Goal: Task Accomplishment & Management: Use online tool/utility

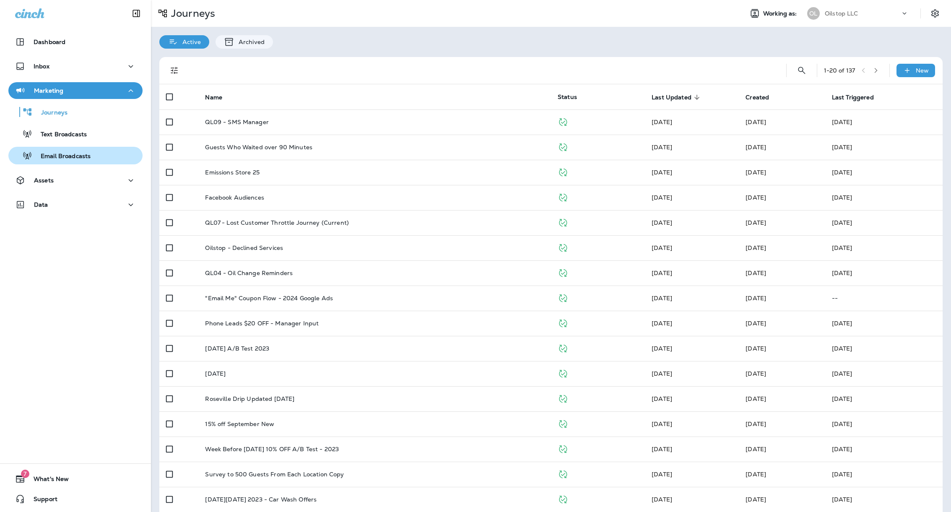
click at [93, 153] on div "Email Broadcasts" at bounding box center [76, 155] width 128 height 13
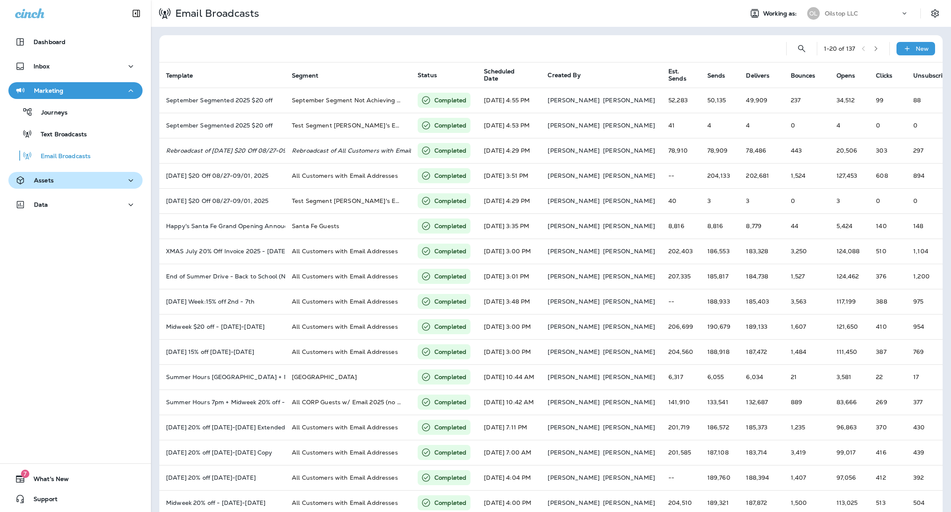
click at [76, 184] on div "Assets" at bounding box center [75, 180] width 121 height 10
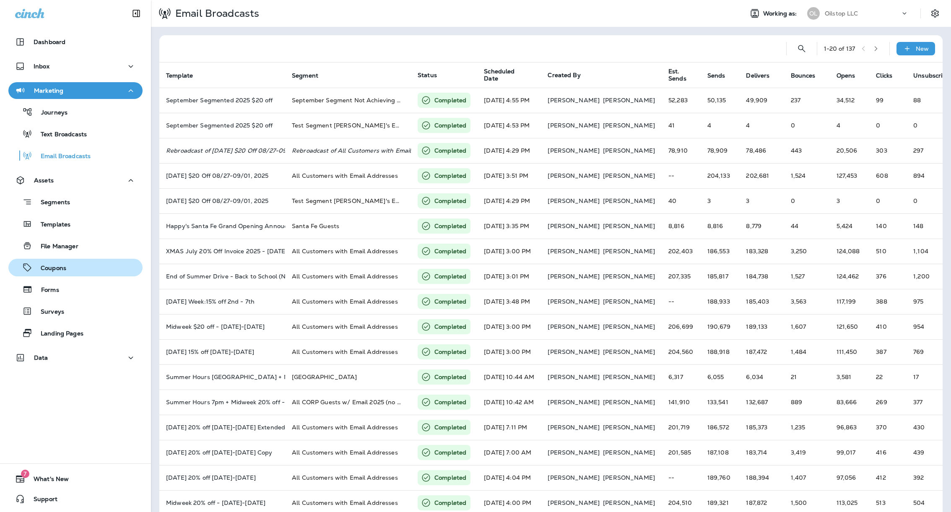
click at [63, 267] on p "Coupons" at bounding box center [49, 269] width 34 height 8
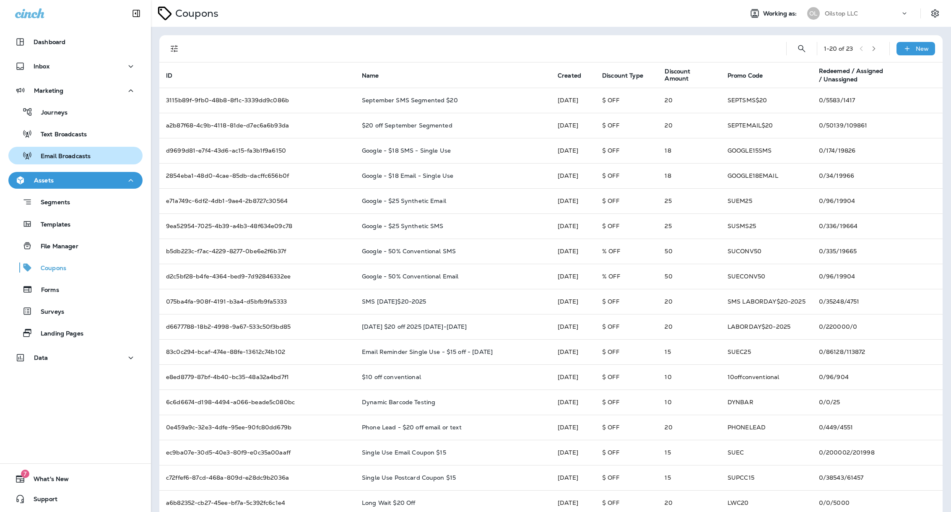
click at [52, 147] on button "Email Broadcasts" at bounding box center [75, 156] width 134 height 18
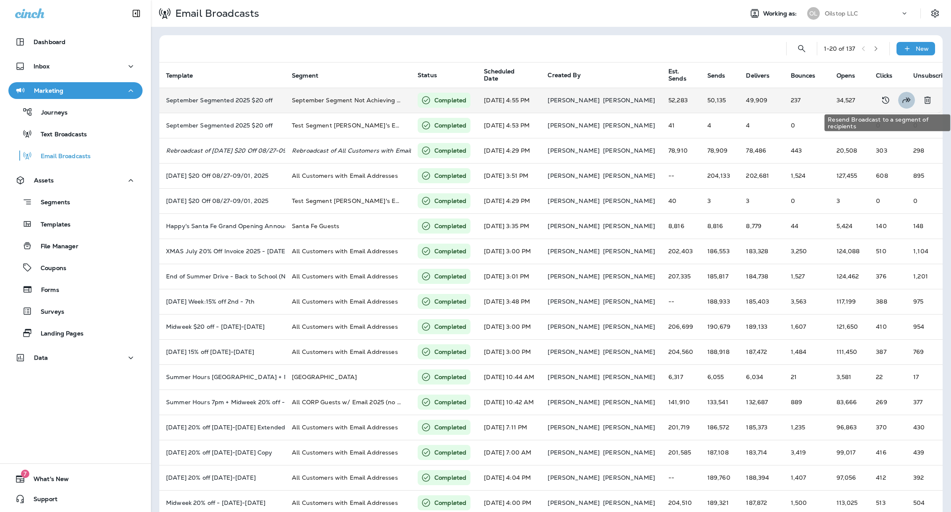
click at [902, 98] on icon "Resend Broadcast to a segment of recipients" at bounding box center [907, 100] width 10 height 10
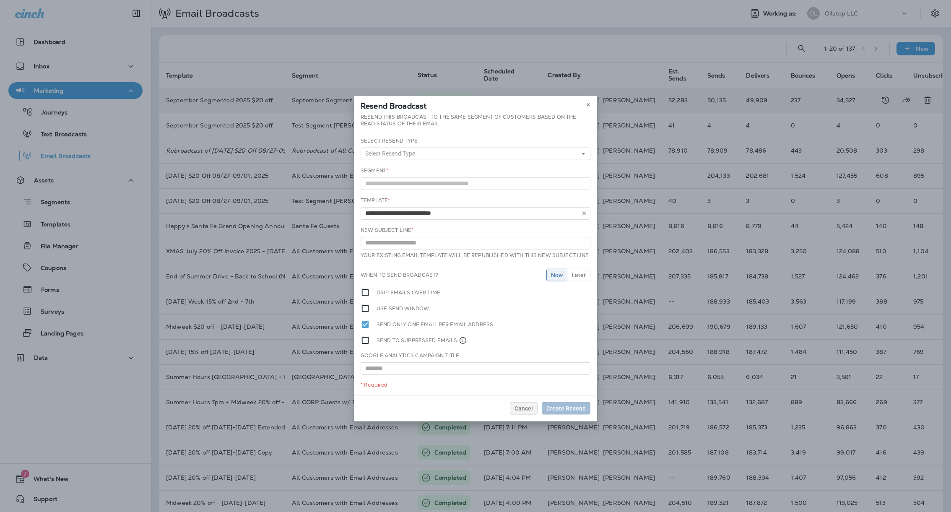
type input "**********"
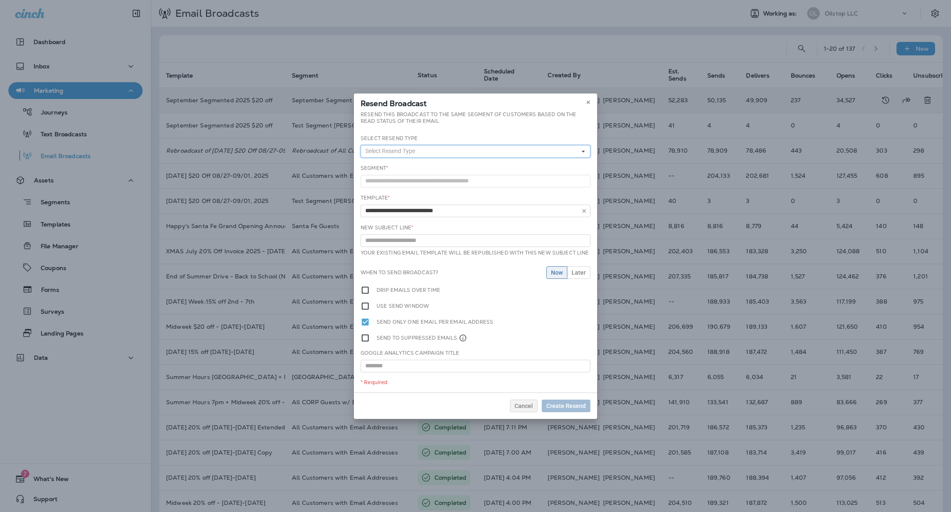
click at [474, 153] on button "Select Resend Type" at bounding box center [476, 151] width 230 height 13
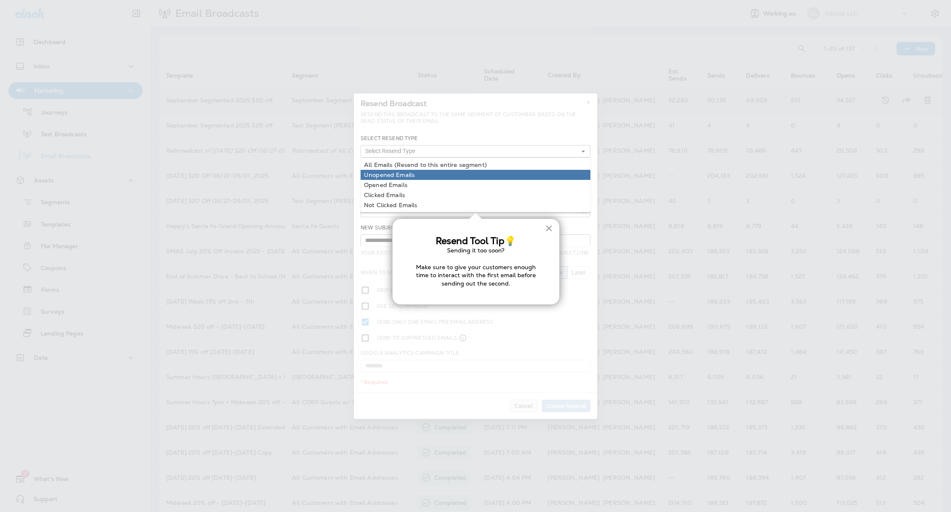
click at [422, 175] on link "Unopened Emails" at bounding box center [476, 175] width 230 height 10
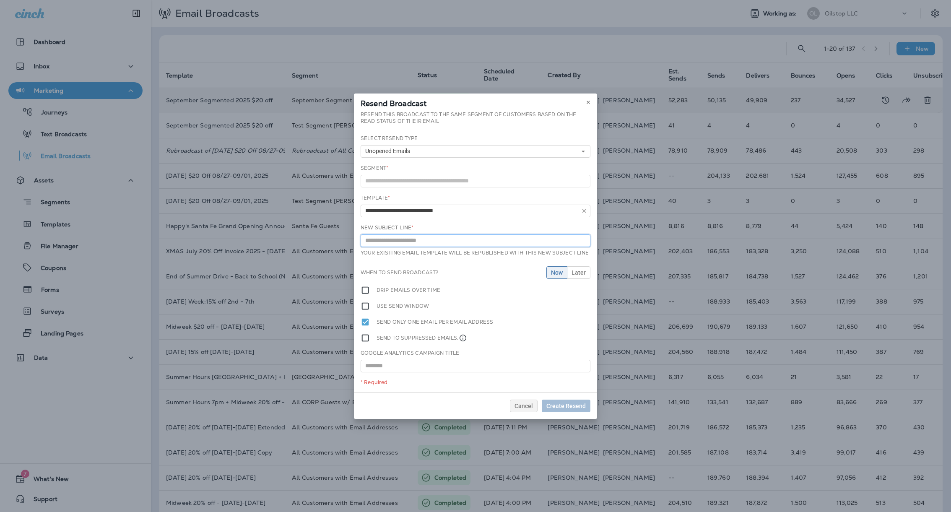
click at [449, 241] on input "text" at bounding box center [476, 241] width 230 height 13
click at [503, 221] on div "**********" at bounding box center [475, 251] width 243 height 281
click at [437, 241] on input "text" at bounding box center [476, 241] width 230 height 13
type input "*"
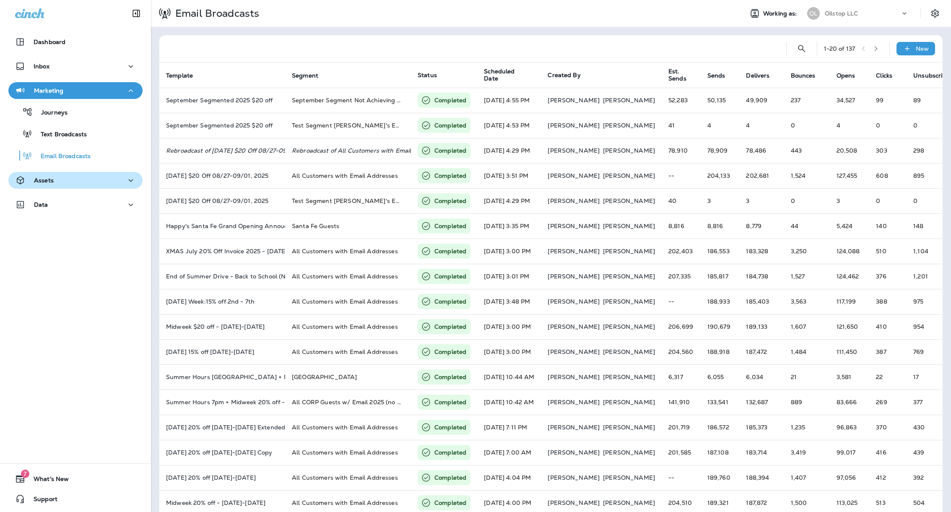
click at [85, 180] on div "Assets" at bounding box center [75, 180] width 121 height 10
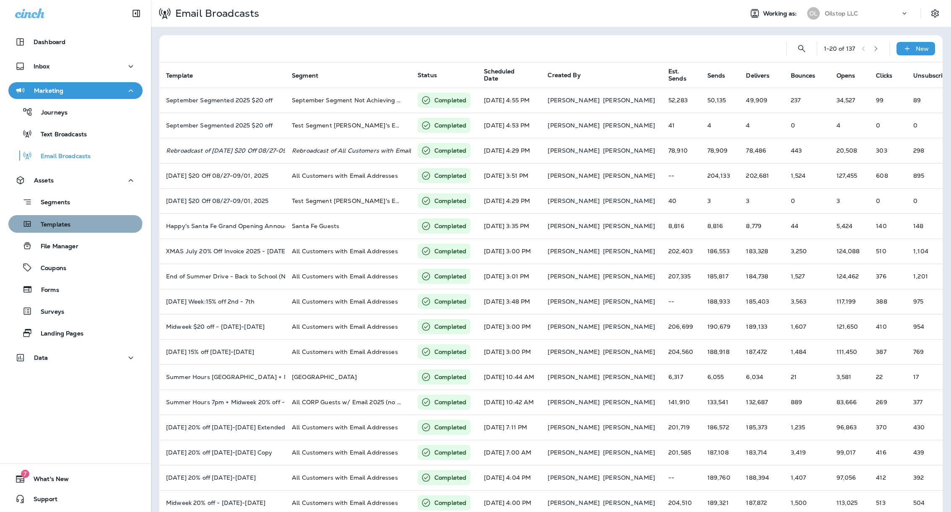
click at [74, 217] on button "Templates" at bounding box center [75, 224] width 134 height 18
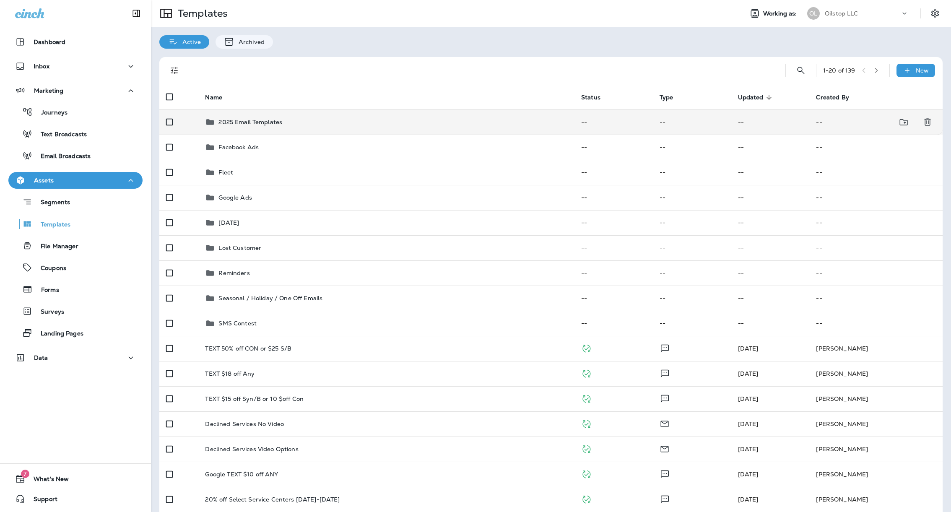
click at [267, 120] on p "2025 Email Templates" at bounding box center [251, 122] width 64 height 7
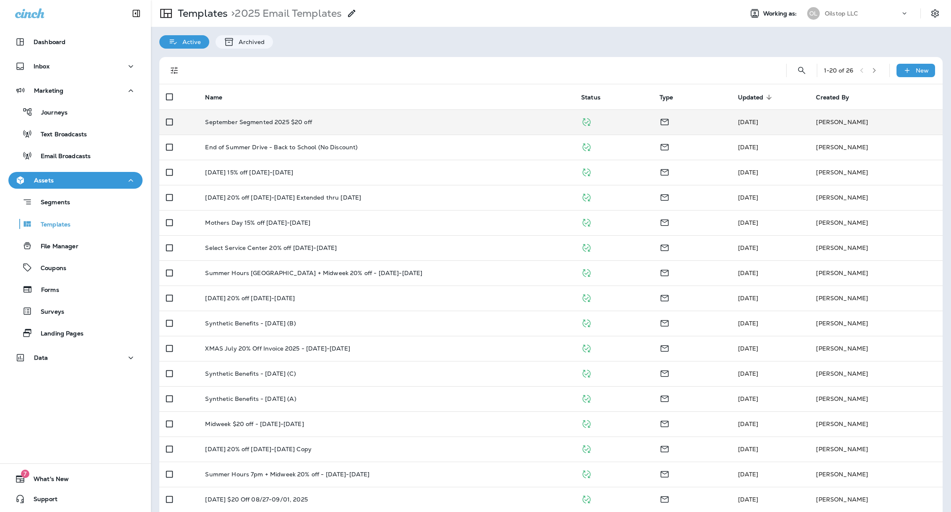
click at [277, 122] on p "September Segmented 2025 $20 off" at bounding box center [258, 122] width 107 height 7
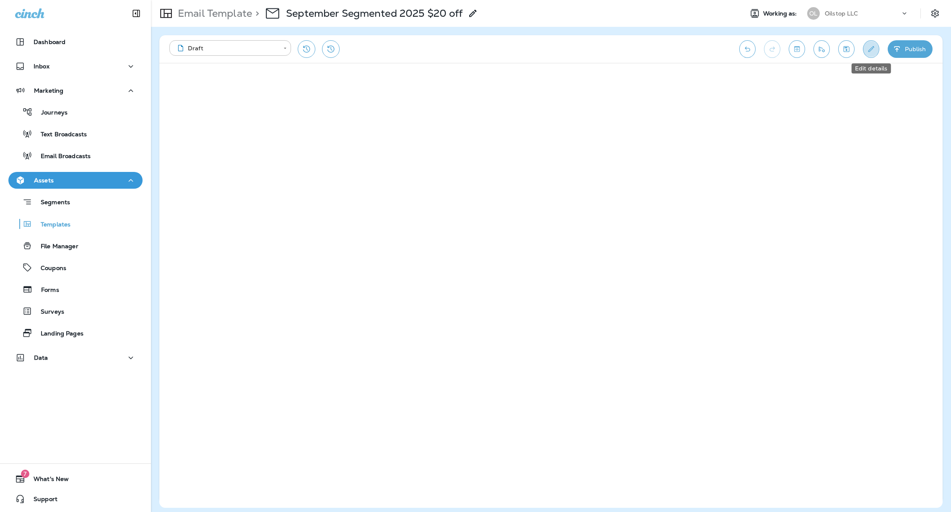
click at [870, 49] on icon "Edit details" at bounding box center [871, 49] width 9 height 8
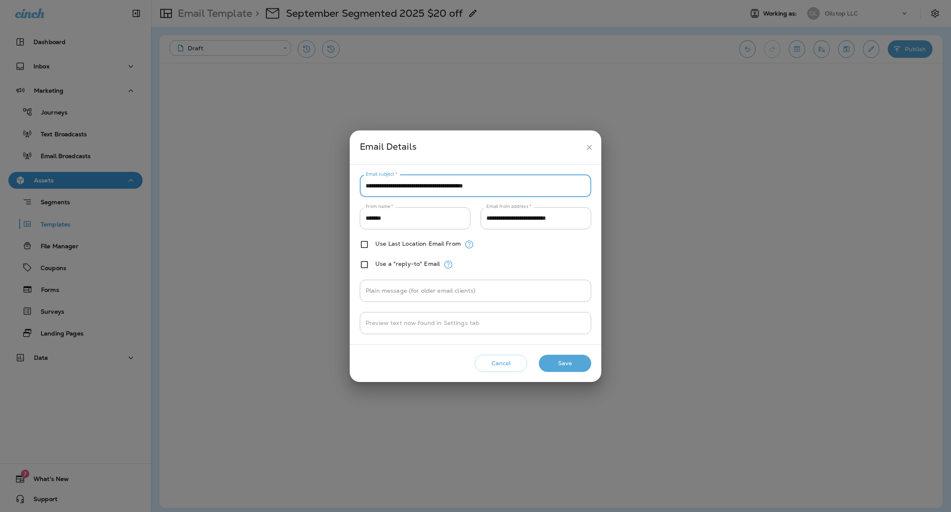
click at [521, 186] on input "**********" at bounding box center [476, 186] width 232 height 22
click at [584, 149] on button "close" at bounding box center [590, 148] width 16 height 16
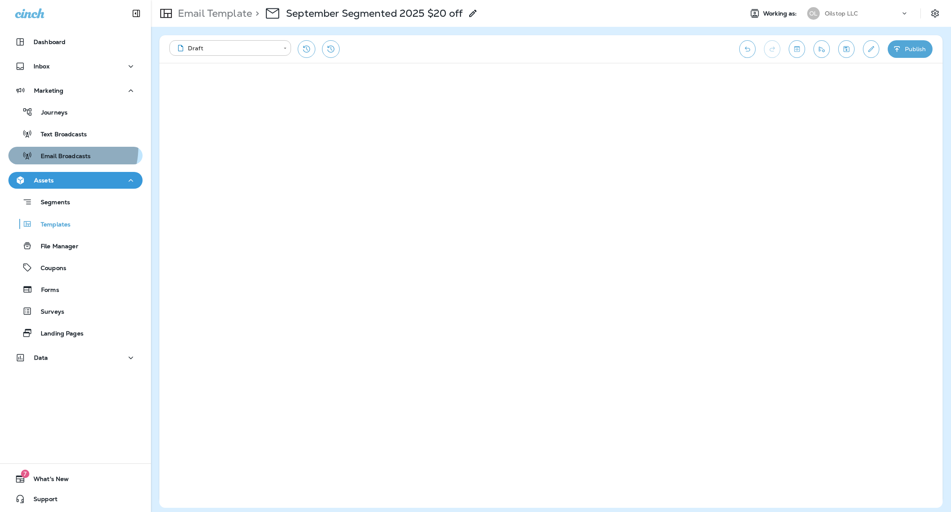
click at [50, 147] on button "Email Broadcasts" at bounding box center [75, 156] width 134 height 18
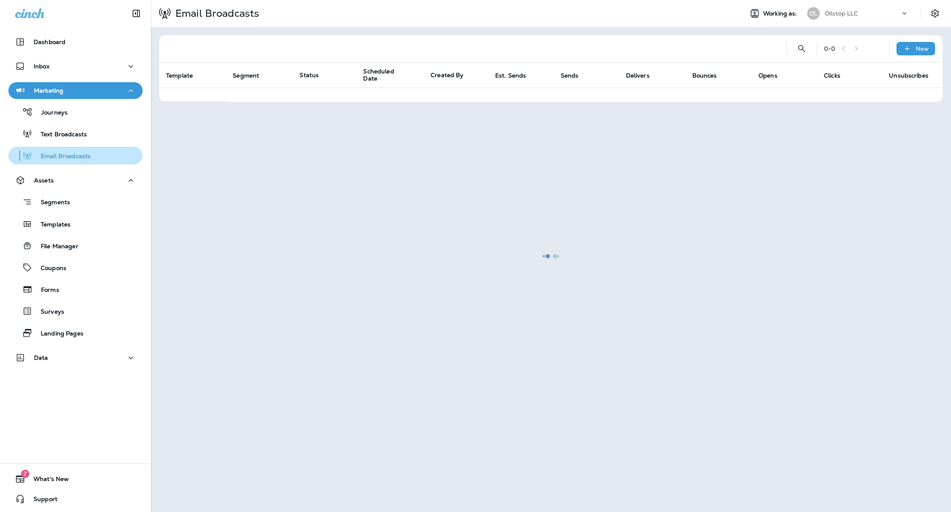
click at [50, 147] on button "Email Broadcasts" at bounding box center [75, 156] width 134 height 18
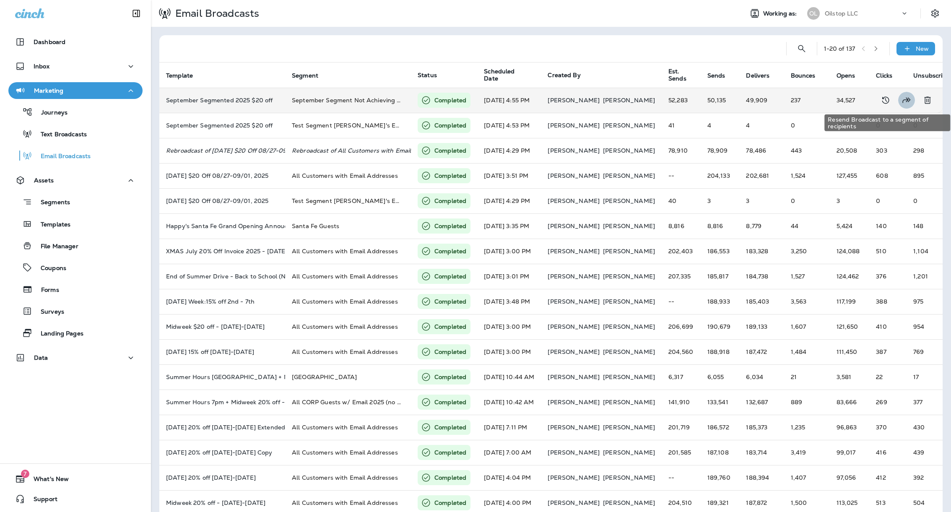
click at [903, 102] on button "Resend Broadcast to a segment of recipients" at bounding box center [907, 100] width 17 height 17
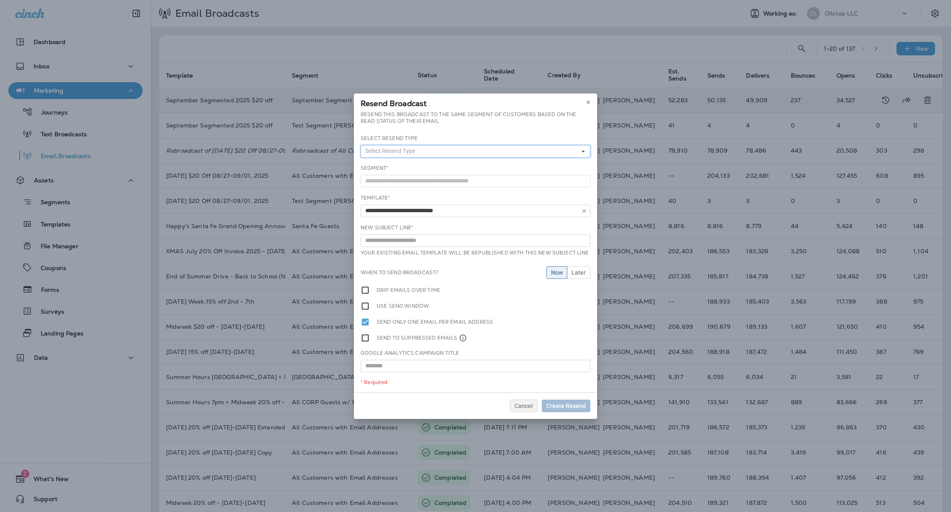
click at [441, 149] on button "Select Resend Type" at bounding box center [476, 151] width 230 height 13
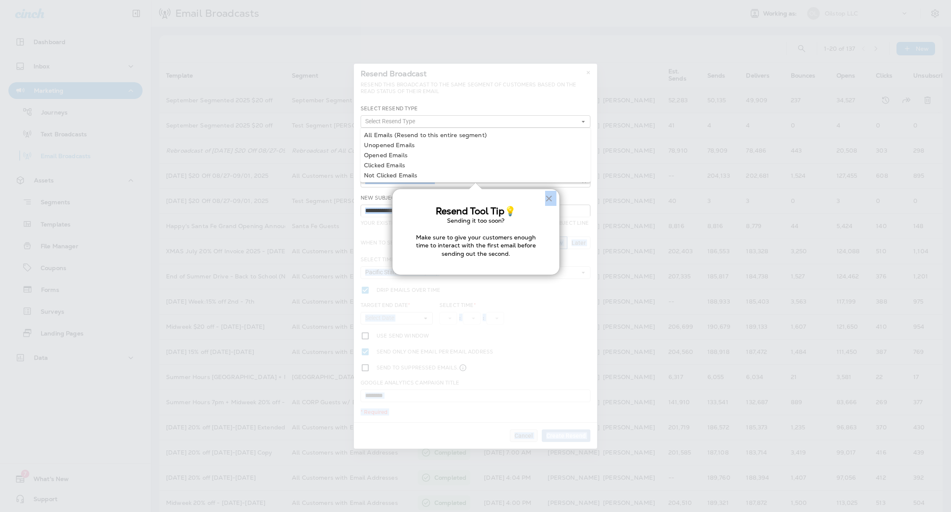
drag, startPoint x: 426, startPoint y: 172, endPoint x: 459, endPoint y: 196, distance: 39.9
click at [457, 0] on body "Dashboard Inbox Marketing Journeys Text Broadcasts Email Broadcasts Assets Segm…" at bounding box center [475, 0] width 951 height 0
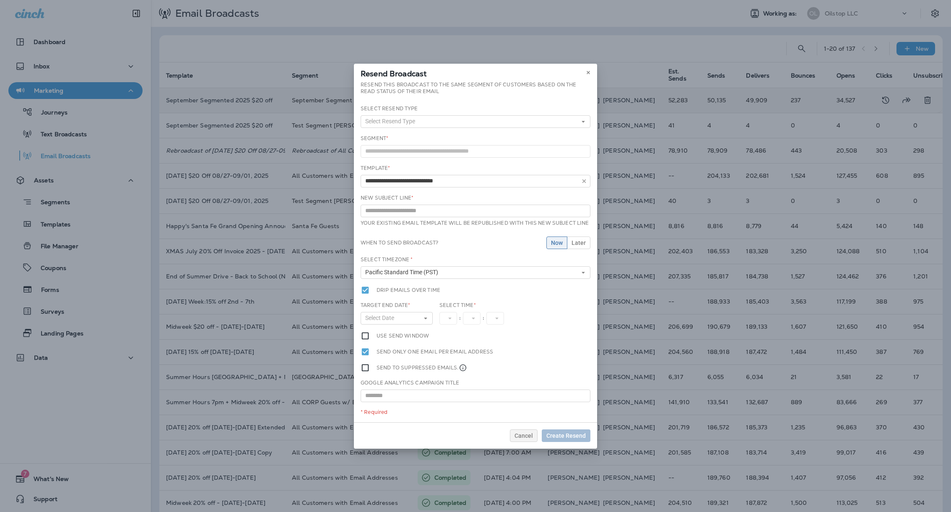
click at [500, 97] on div "Resend this broadcast to the same segment of customers based on the read status…" at bounding box center [476, 89] width 230 height 17
click at [590, 70] on icon at bounding box center [588, 72] width 5 height 5
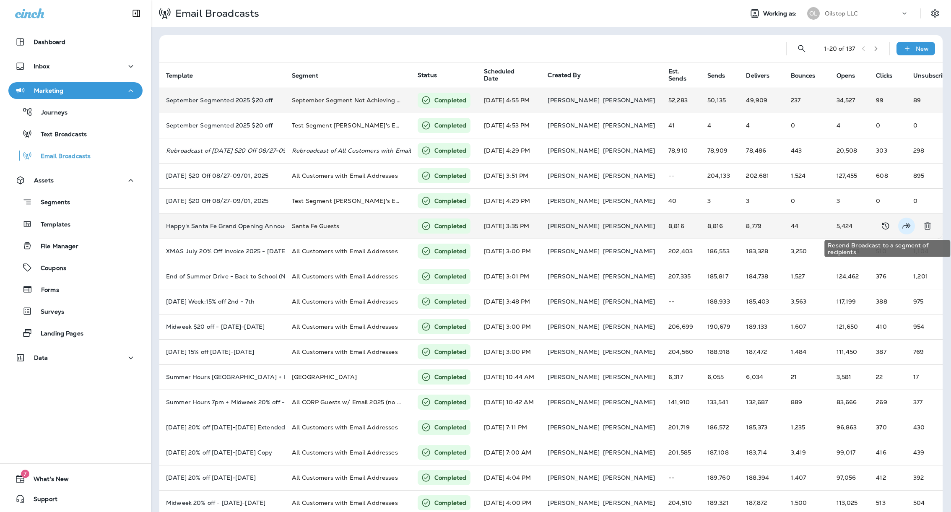
click at [903, 224] on icon "Resend Broadcast to a segment of recipients" at bounding box center [907, 225] width 8 height 5
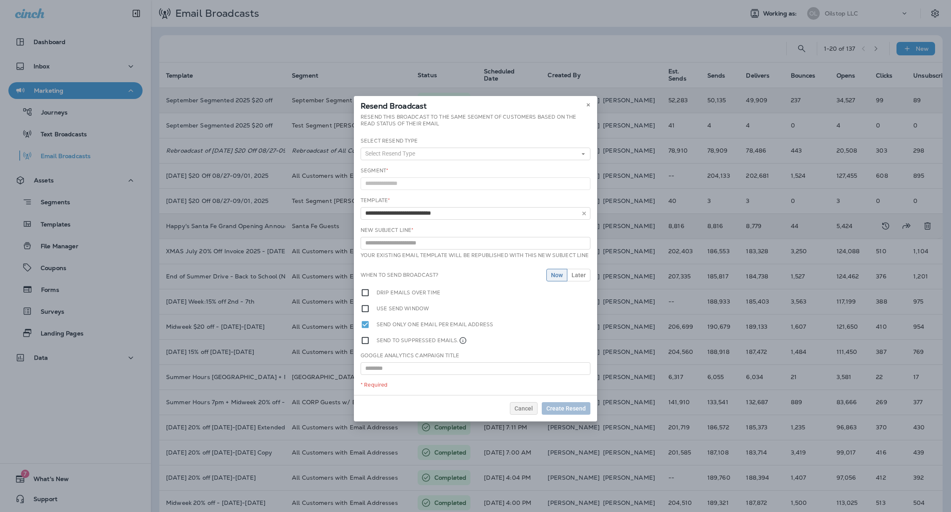
type input "**********"
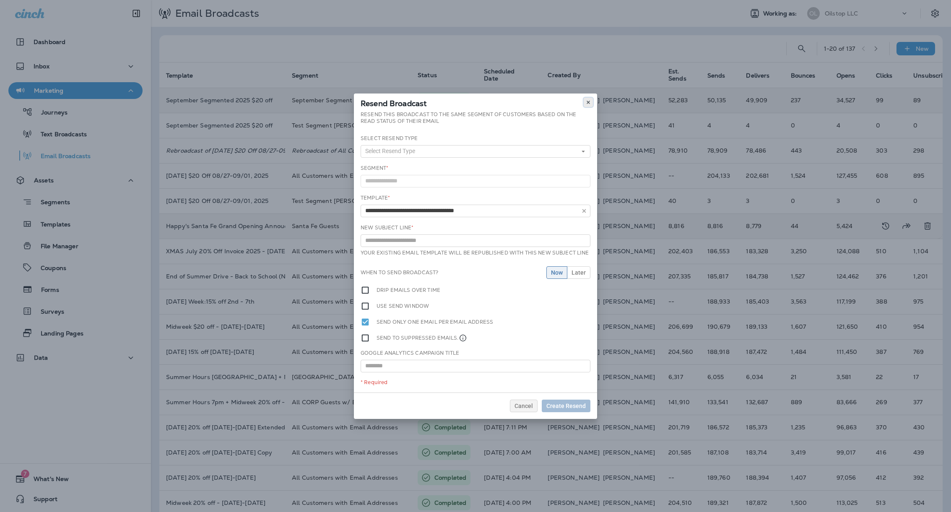
click at [589, 102] on use at bounding box center [588, 102] width 3 height 3
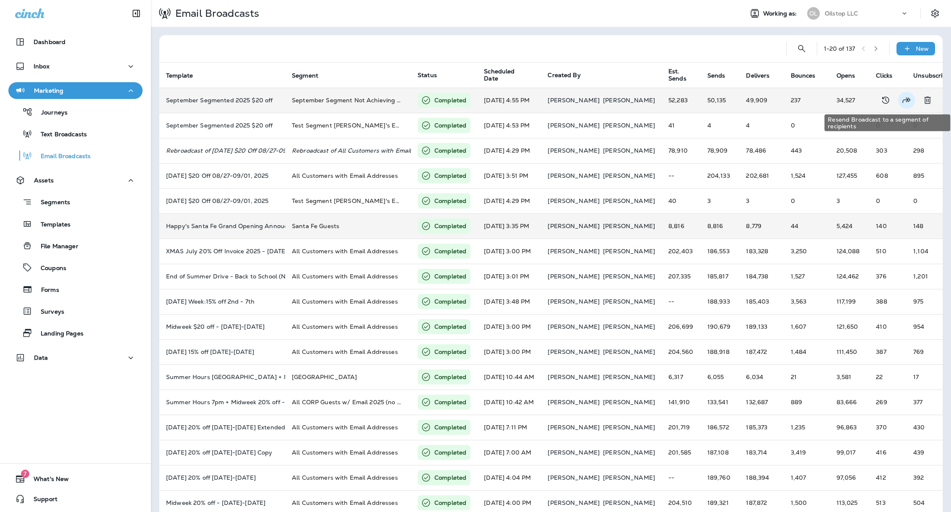
click at [902, 101] on icon "Resend Broadcast to a segment of recipients" at bounding box center [907, 100] width 10 height 10
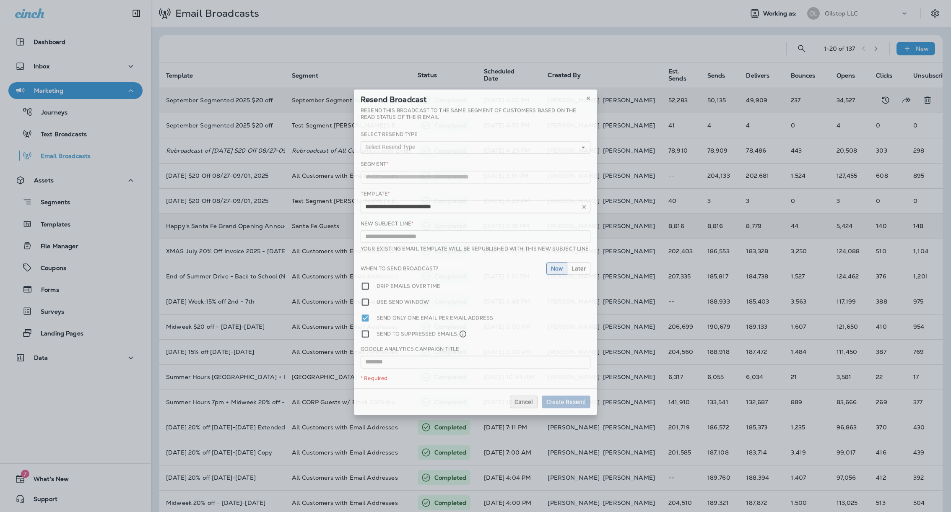
type input "**********"
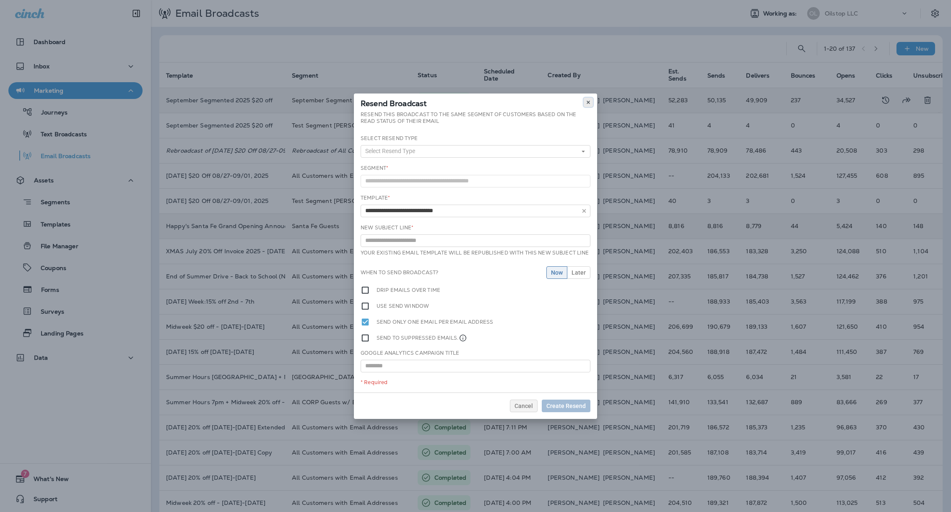
click at [584, 99] on button at bounding box center [588, 102] width 9 height 9
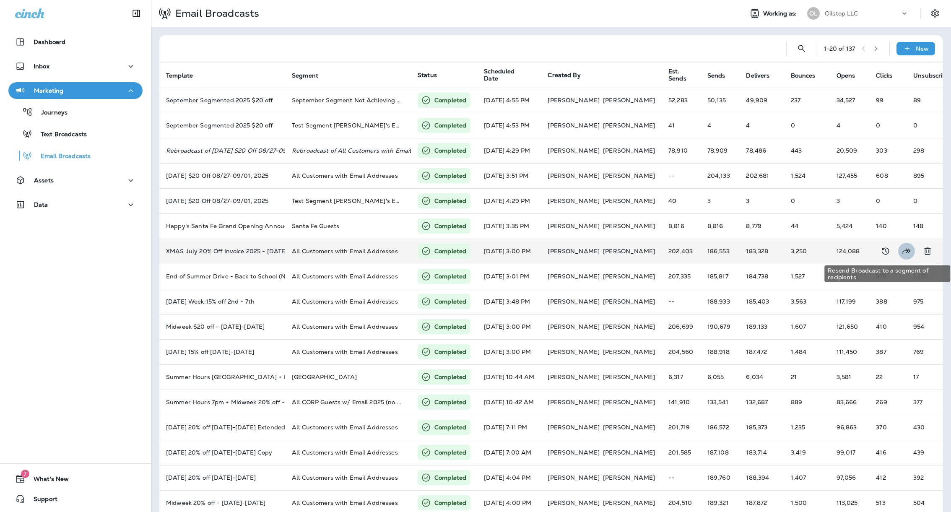
click at [902, 251] on icon "Resend Broadcast to a segment of recipients" at bounding box center [907, 251] width 10 height 10
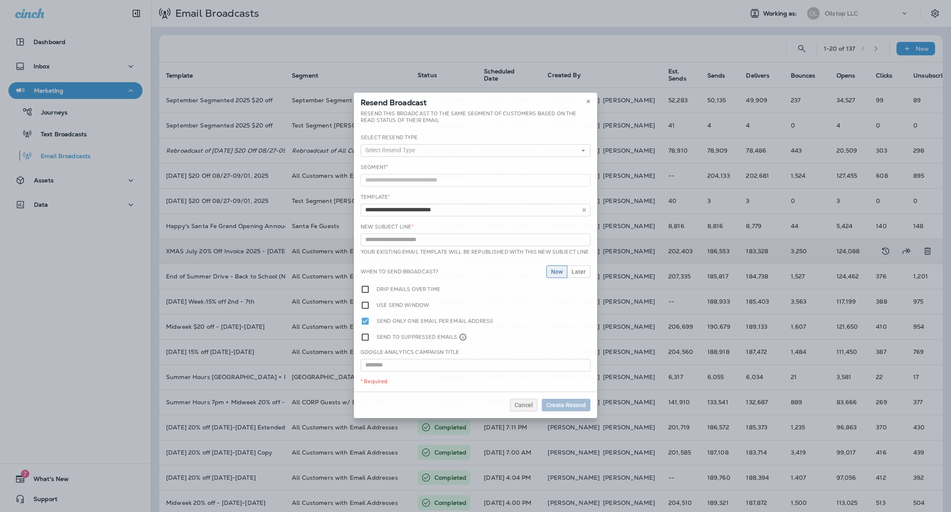
type input "**********"
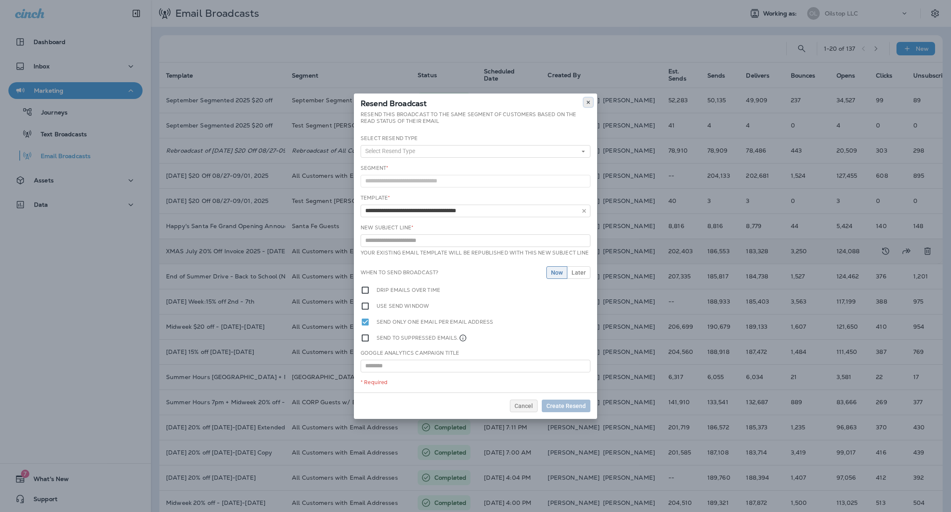
click at [587, 102] on icon at bounding box center [588, 102] width 5 height 5
